Goal: Task Accomplishment & Management: Use online tool/utility

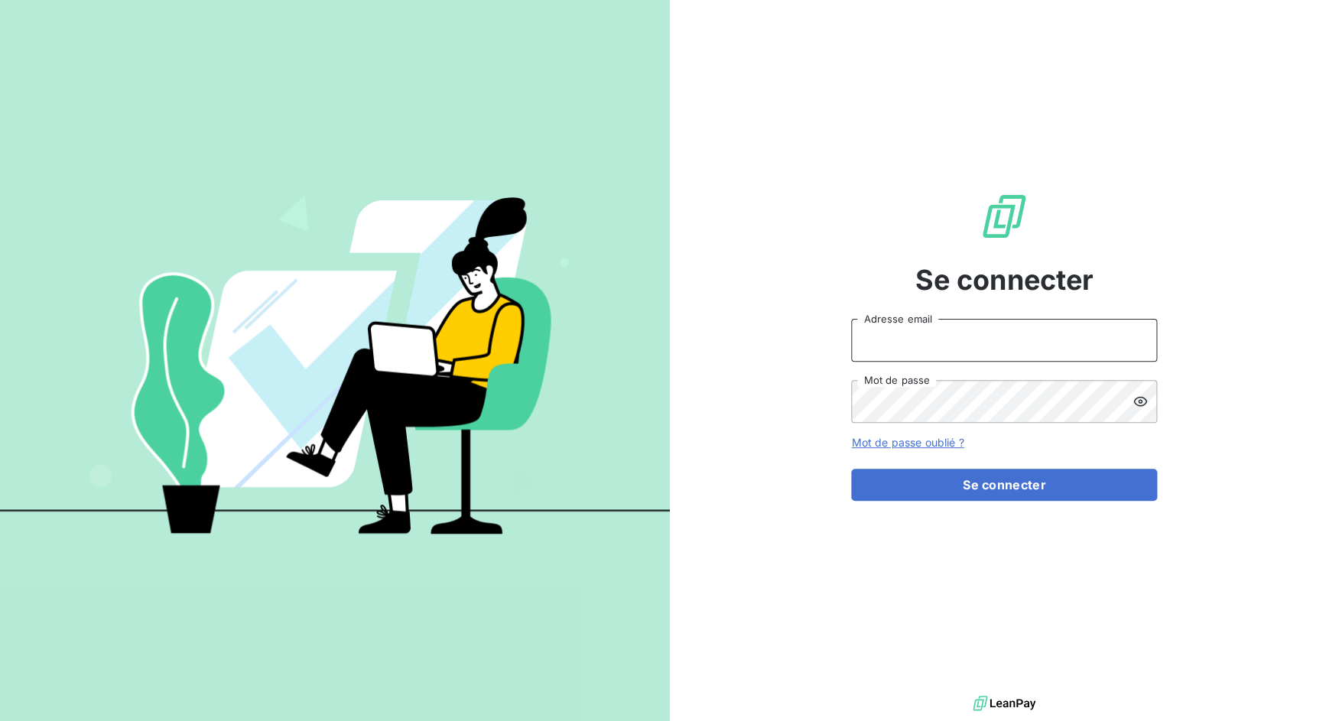
click at [966, 345] on input "Adresse email" at bounding box center [1004, 340] width 306 height 43
drag, startPoint x: 905, startPoint y: 339, endPoint x: 985, endPoint y: 339, distance: 79.5
click at [985, 339] on input "admin@3dcelo" at bounding box center [1004, 340] width 306 height 43
type input "admin@lpgsystems"
click at [851, 469] on button "Se connecter" at bounding box center [1004, 485] width 306 height 32
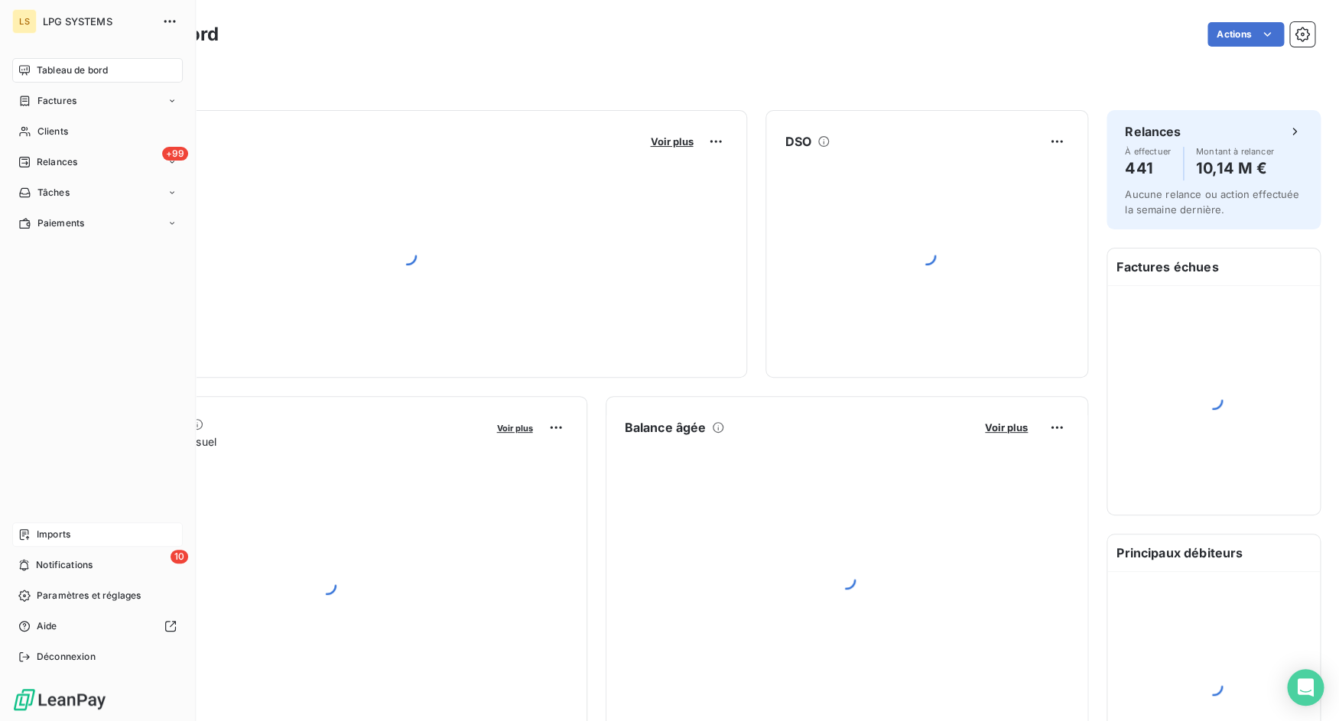
click at [37, 531] on span "Imports" at bounding box center [54, 535] width 34 height 14
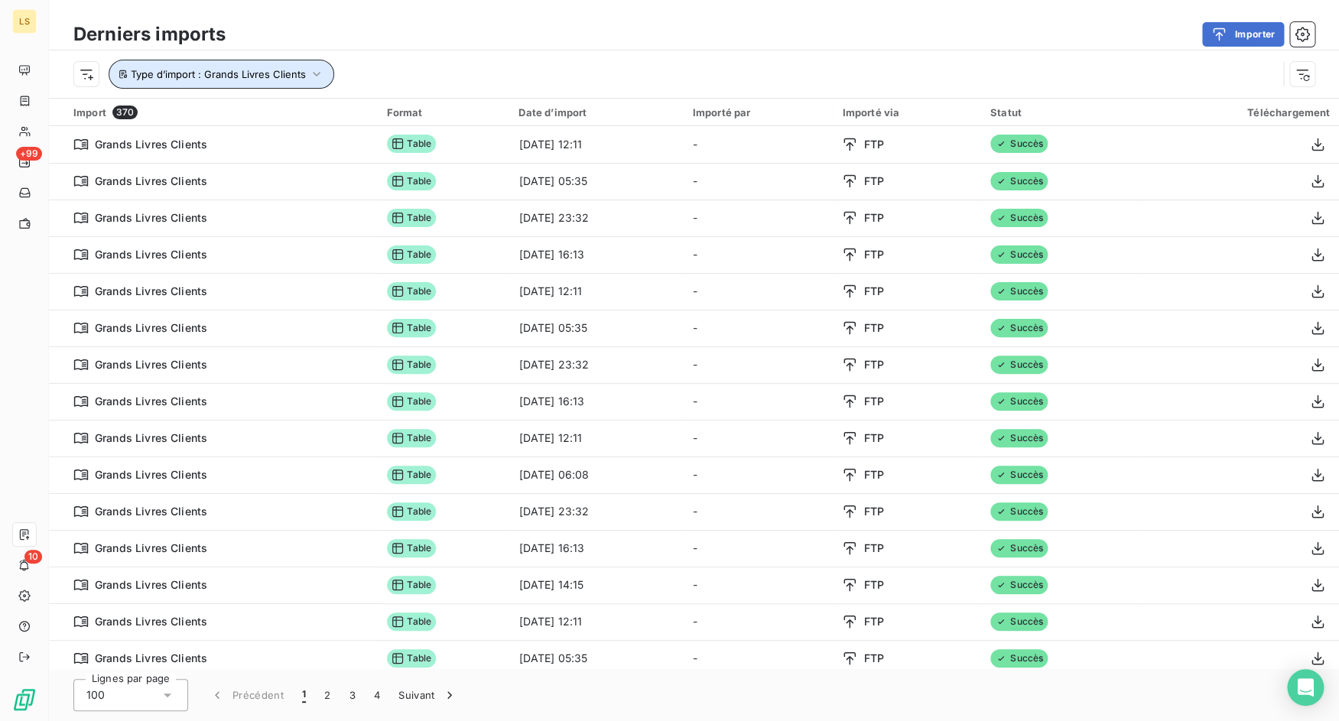
click at [223, 80] on span "Type d’import : Grands Livres Clients" at bounding box center [218, 74] width 175 height 12
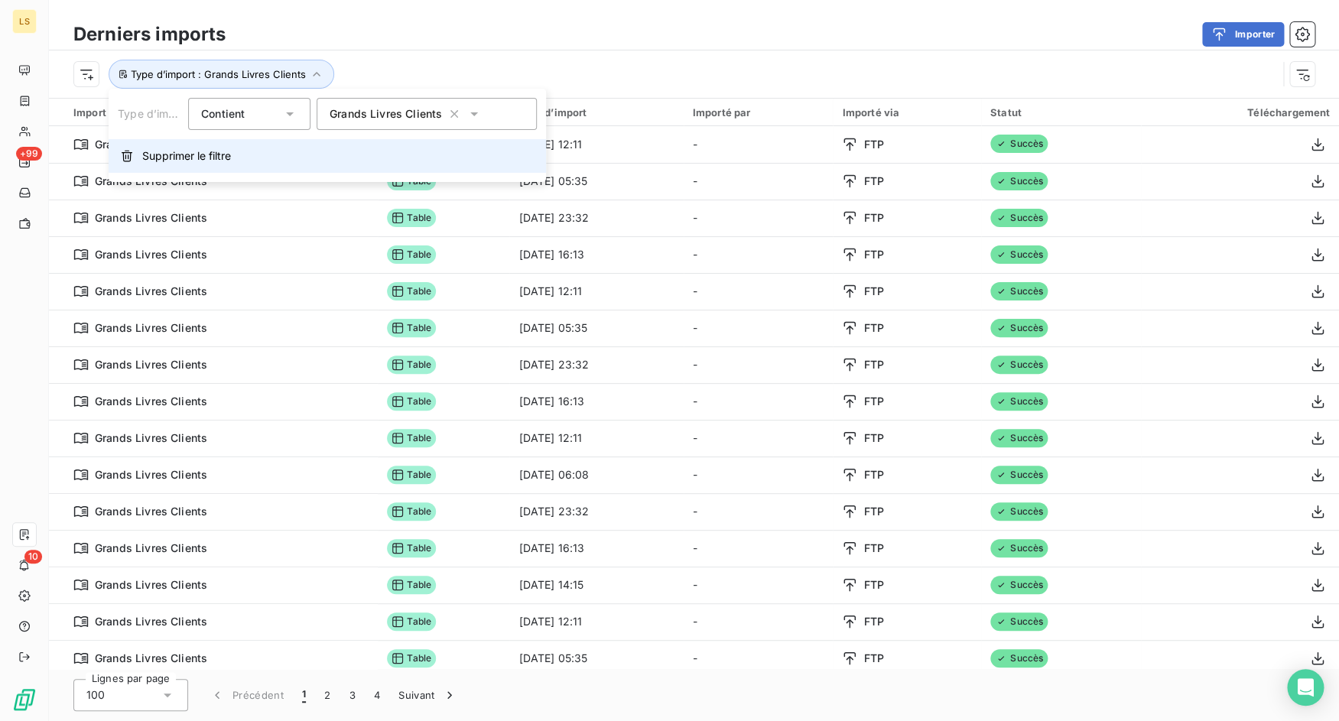
click at [225, 154] on span "Supprimer le filtre" at bounding box center [186, 155] width 89 height 15
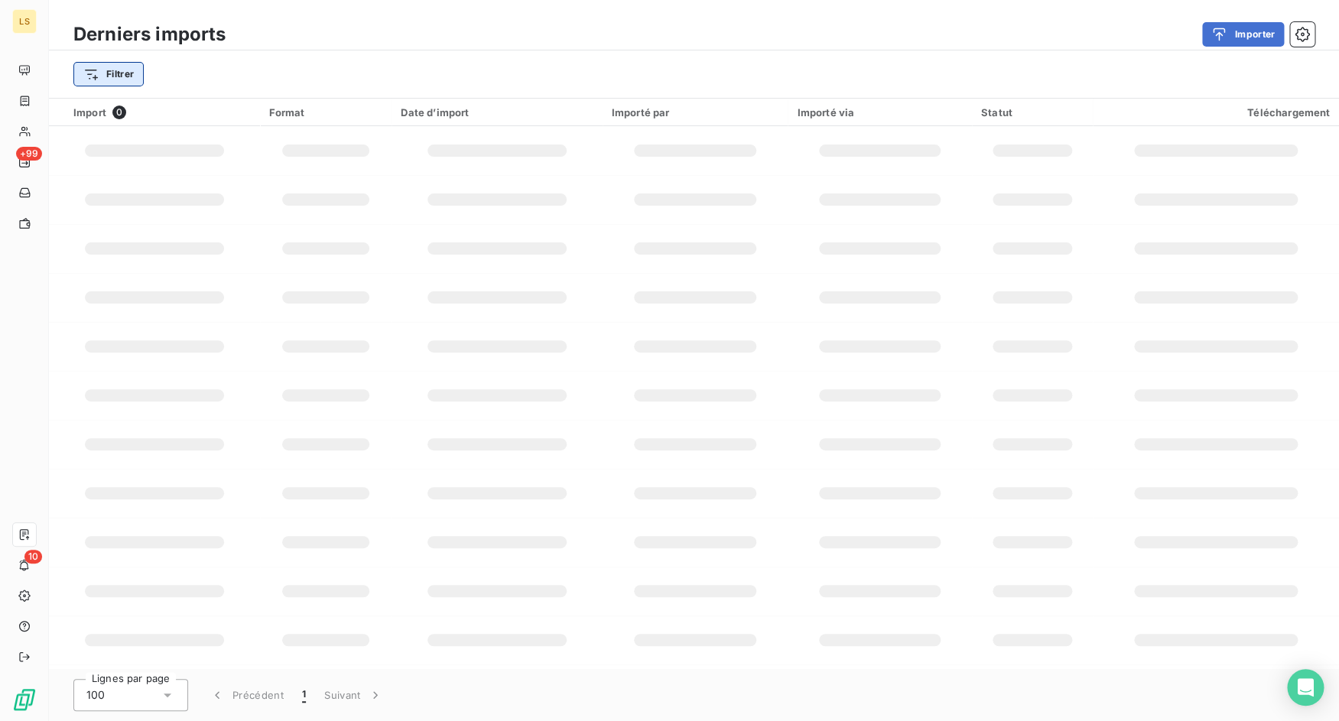
click at [138, 72] on html "LS +99 10 Derniers imports Importer Filtrer Import 0 Format Date d’import Impor…" at bounding box center [669, 360] width 1339 height 721
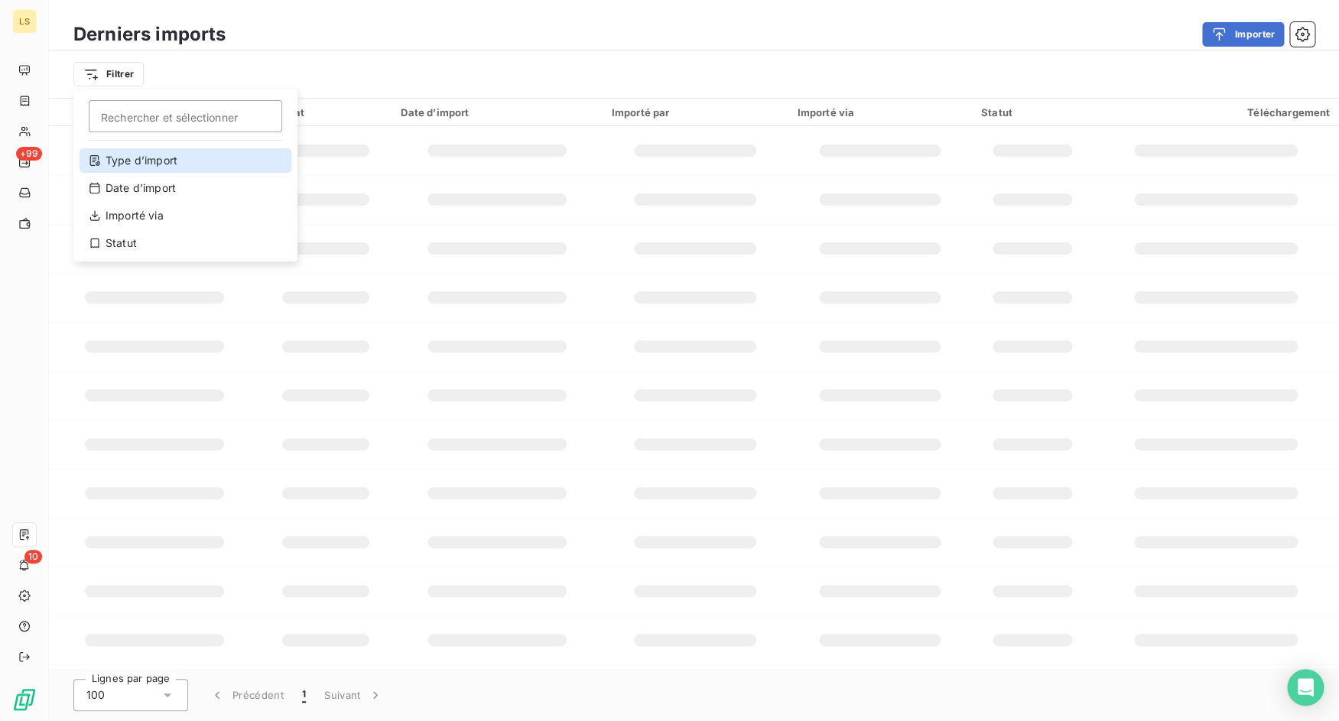
click at [180, 160] on div "Type d’import" at bounding box center [186, 160] width 212 height 24
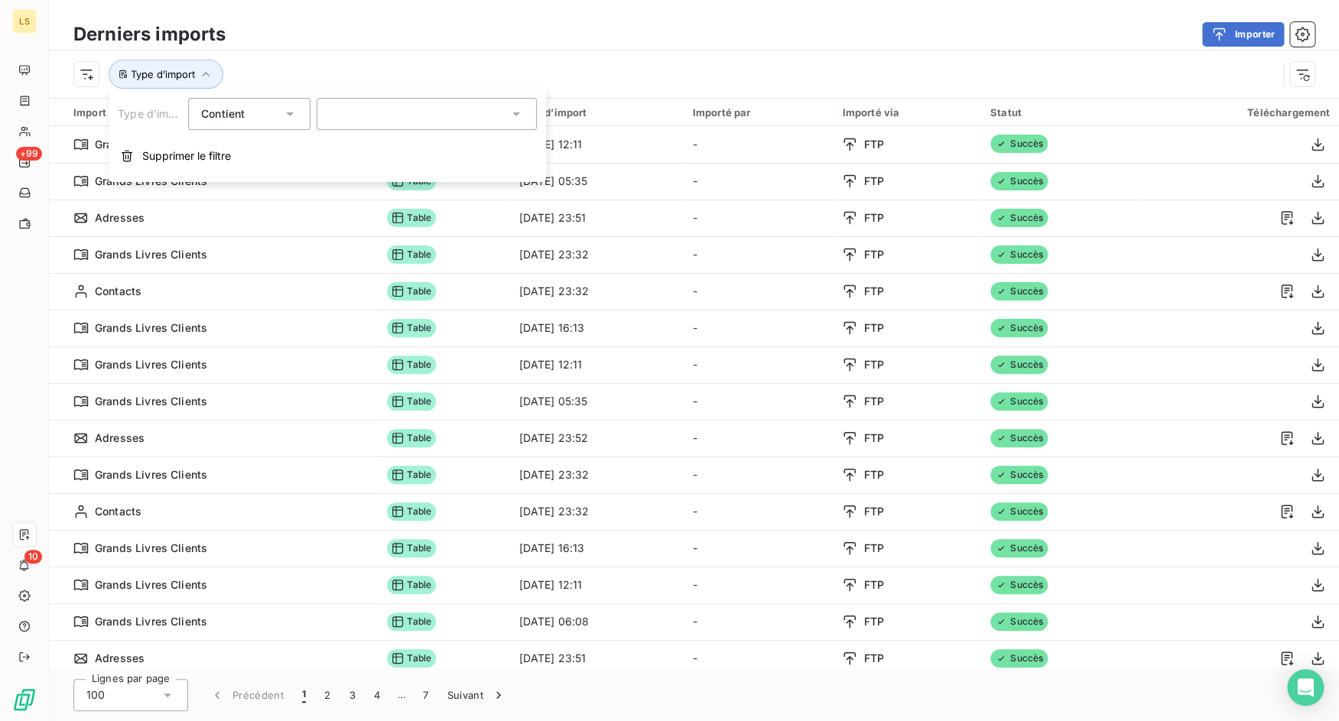
click at [356, 109] on div at bounding box center [427, 114] width 220 height 32
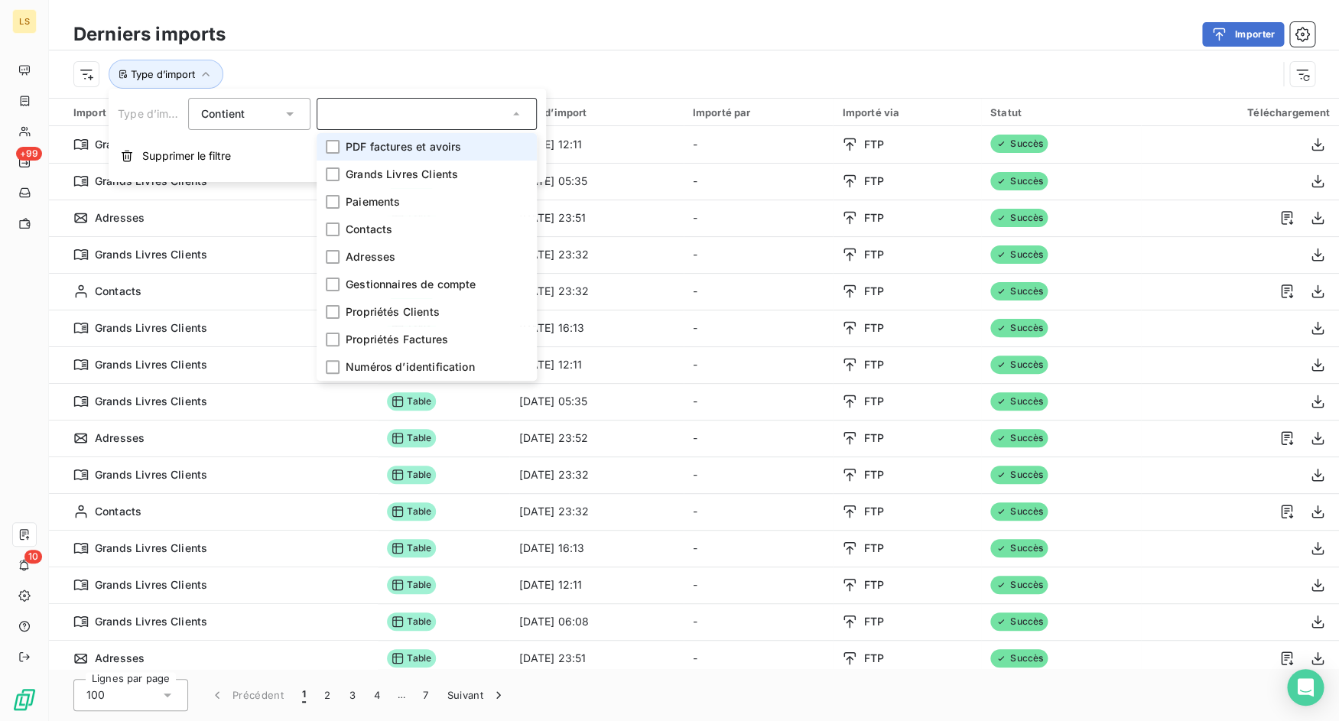
click at [363, 135] on li "PDF factures et avoirs" at bounding box center [427, 147] width 220 height 28
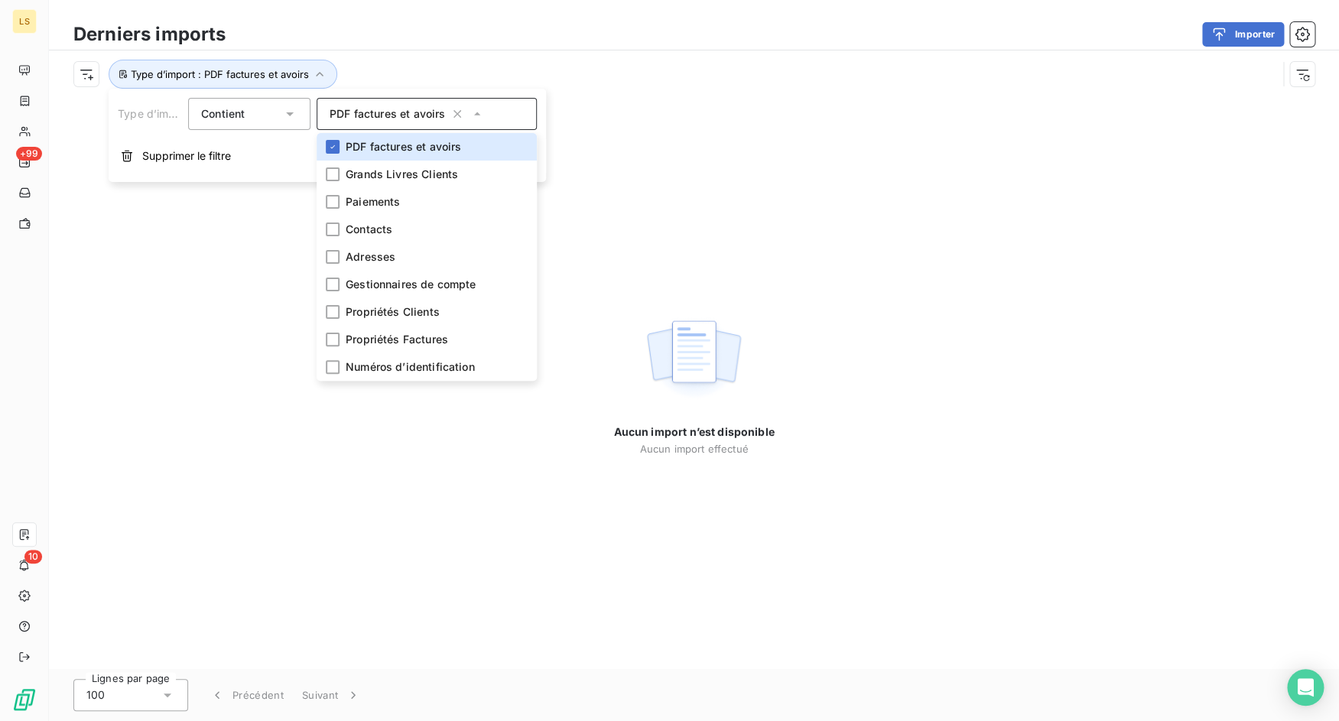
click at [421, 73] on div "Type d’import : PDF factures et avoirs" at bounding box center [675, 74] width 1204 height 29
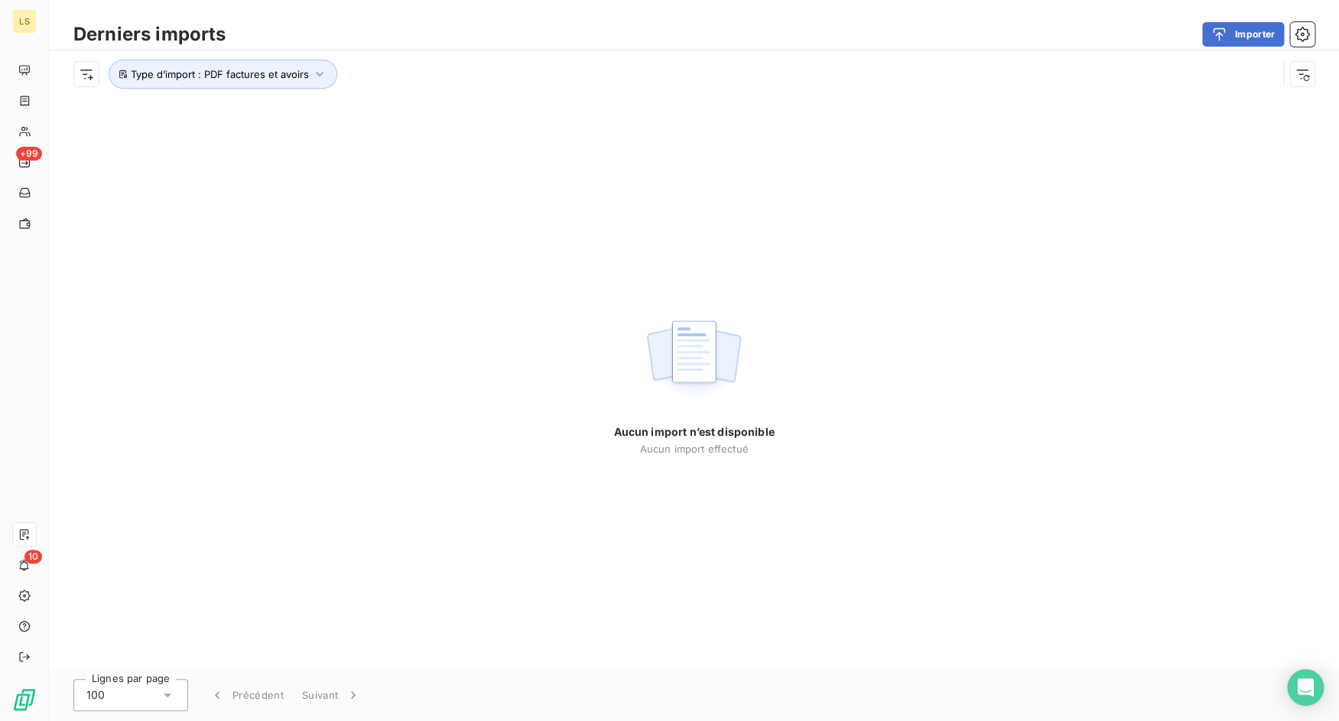
click at [298, 91] on div "Type d’import : PDF factures et avoirs" at bounding box center [694, 73] width 1290 height 47
click at [297, 81] on button "Type d’import : PDF factures et avoirs" at bounding box center [223, 74] width 229 height 29
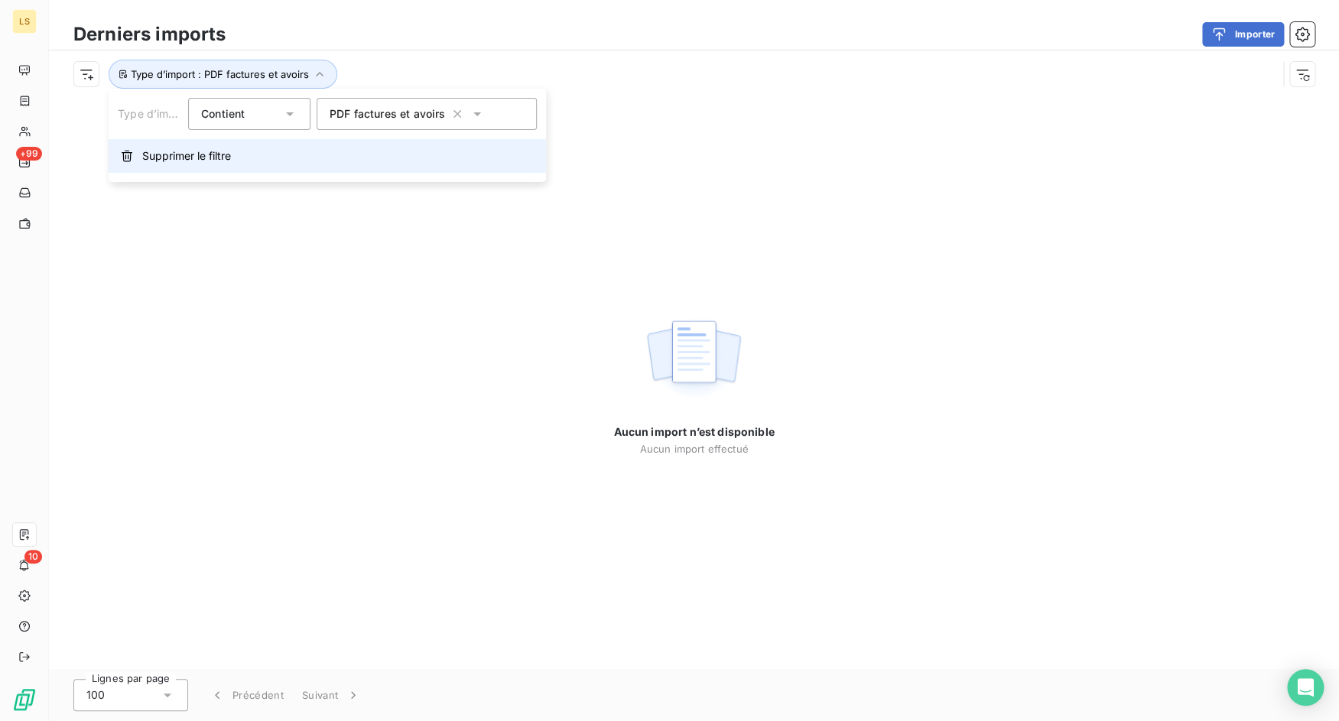
click at [258, 169] on button "Supprimer le filtre" at bounding box center [327, 156] width 437 height 34
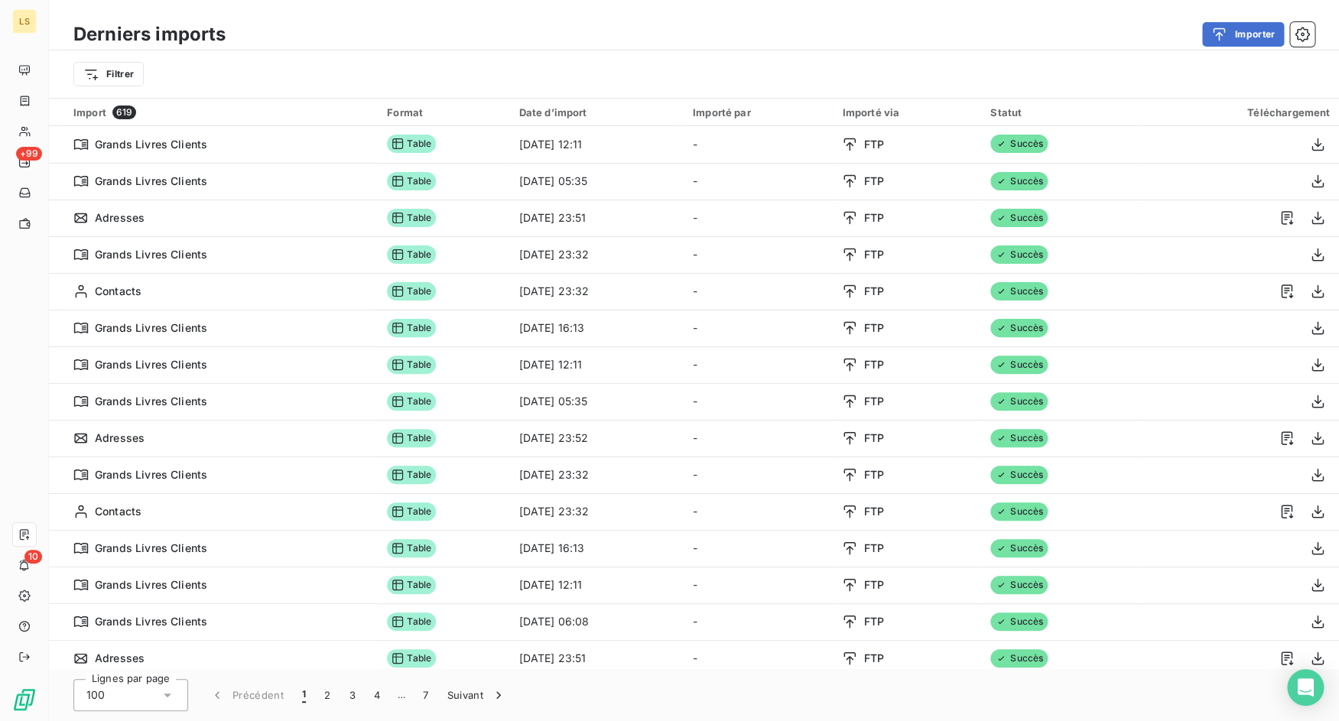
click at [408, 85] on div "Filtrer" at bounding box center [693, 74] width 1241 height 29
click at [114, 70] on html "LS +99 10 Derniers imports Importer Filtrer Import 619 Format Date d’import Imp…" at bounding box center [669, 360] width 1339 height 721
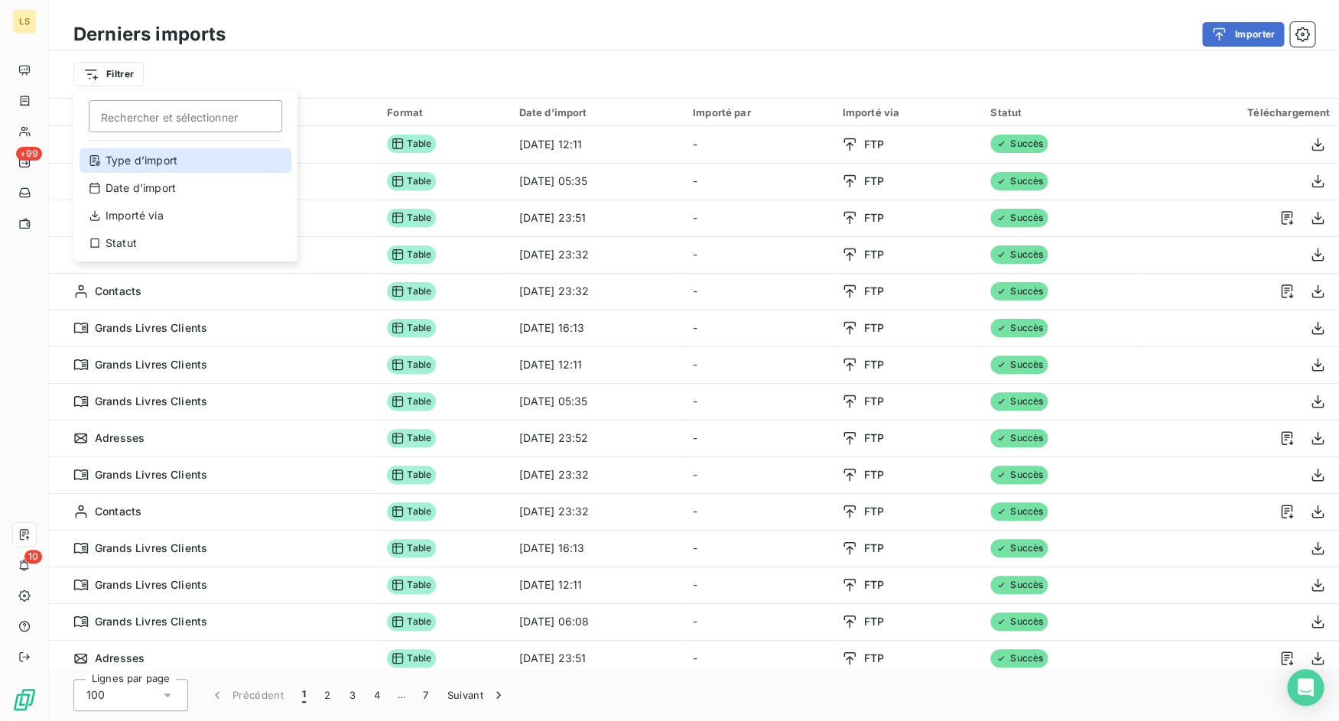
click at [155, 167] on div "Type d’import" at bounding box center [186, 160] width 212 height 24
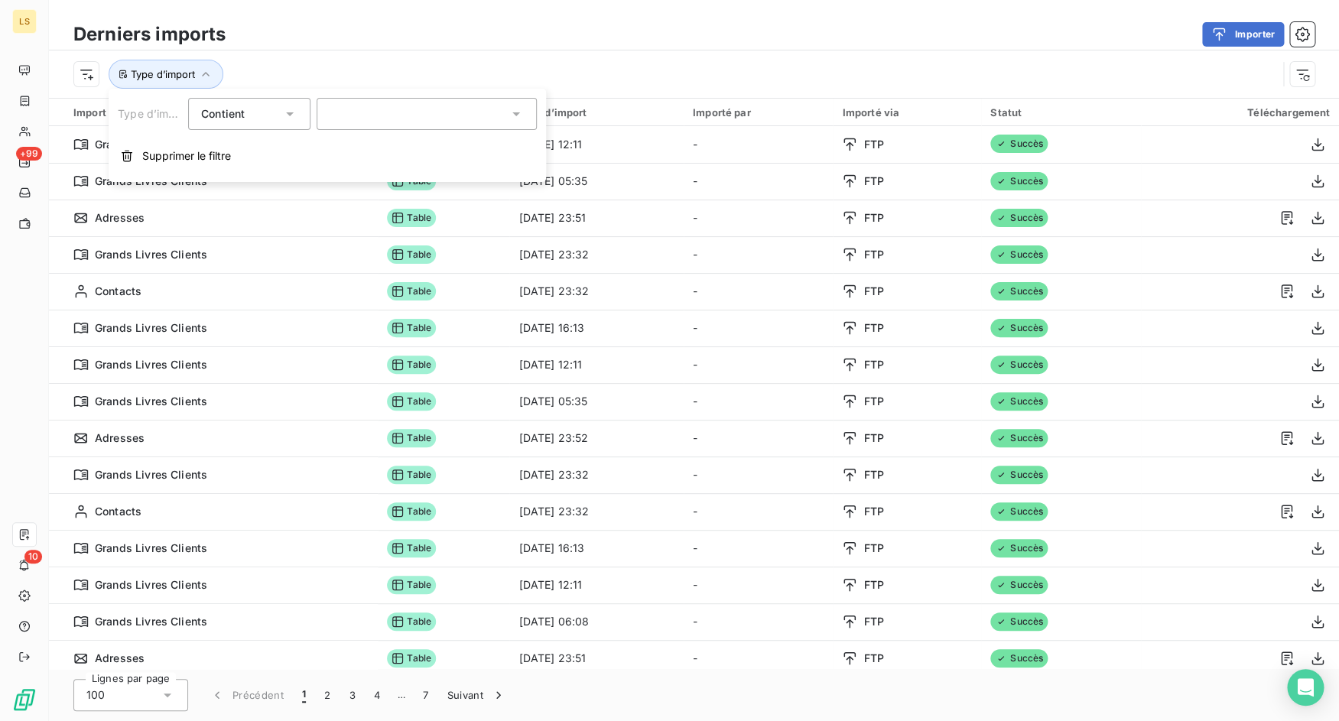
click at [330, 112] on div at bounding box center [427, 114] width 220 height 32
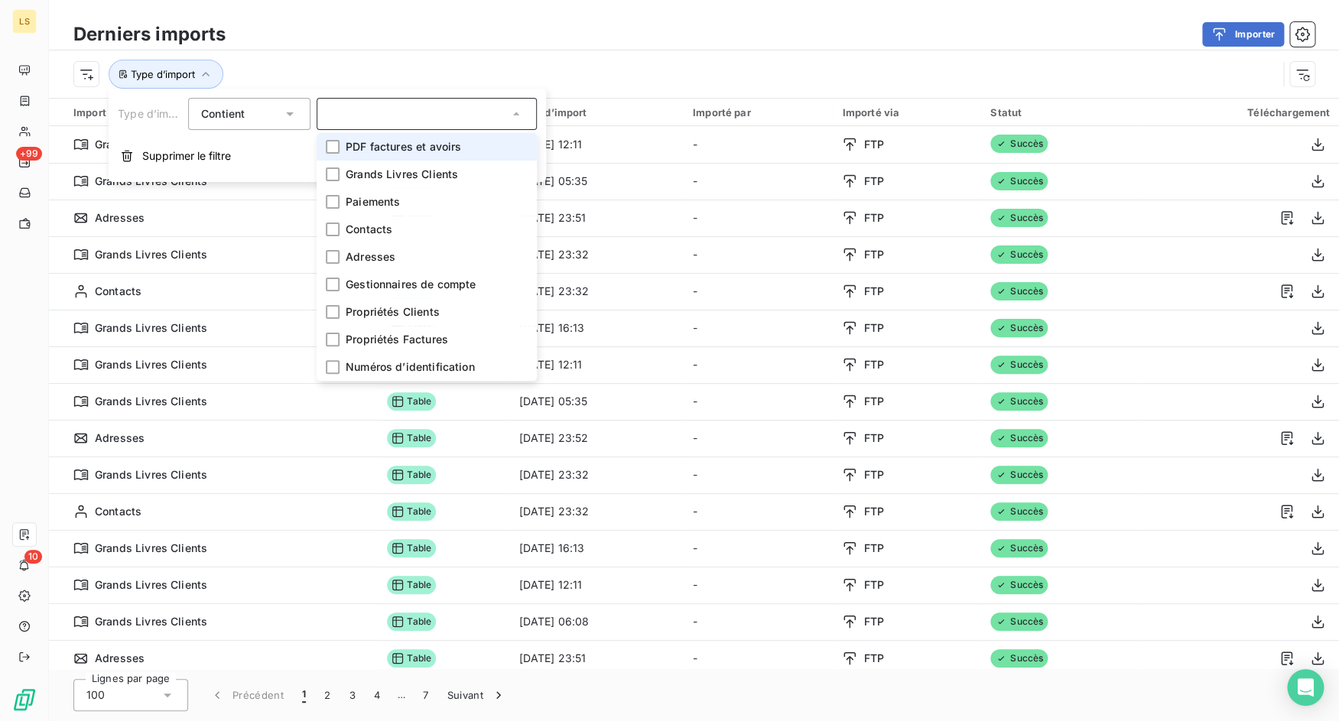
click at [345, 145] on li "PDF factures et avoirs" at bounding box center [427, 147] width 220 height 28
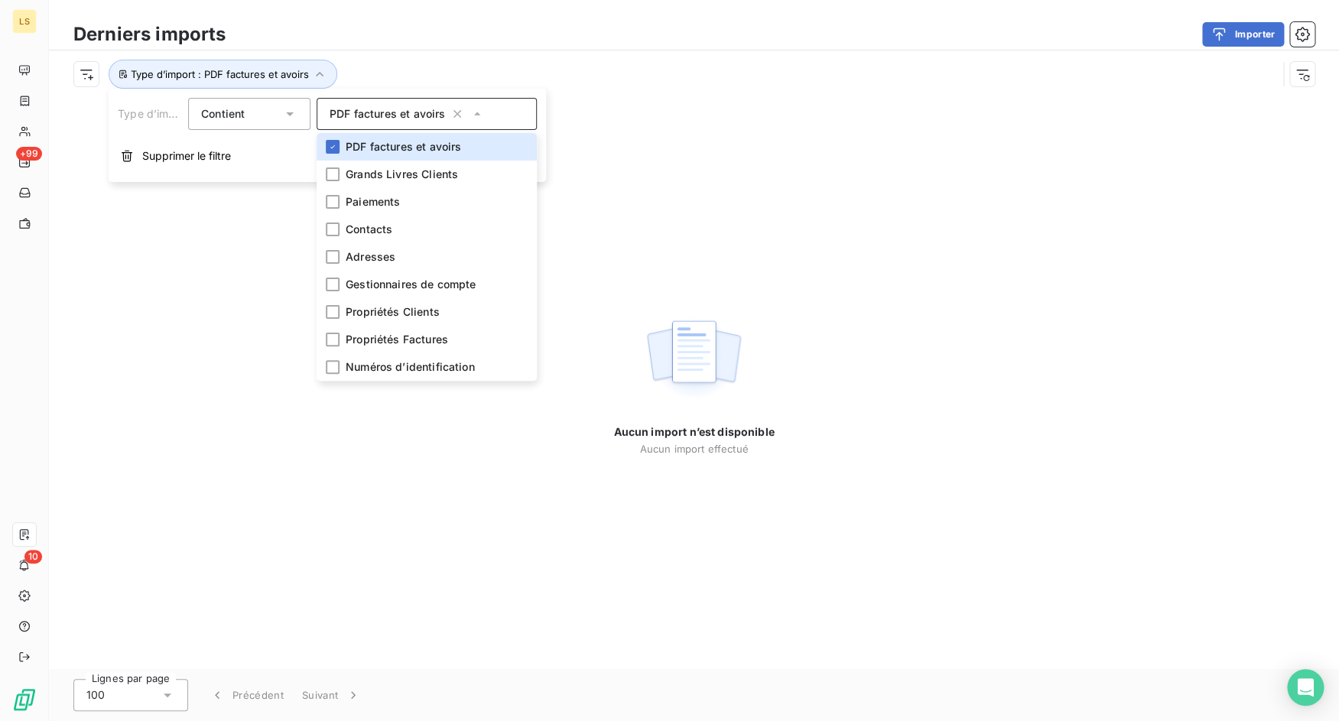
click at [447, 60] on div "Type d’import : PDF factures et avoirs" at bounding box center [675, 74] width 1204 height 29
